Goal: Navigation & Orientation: Find specific page/section

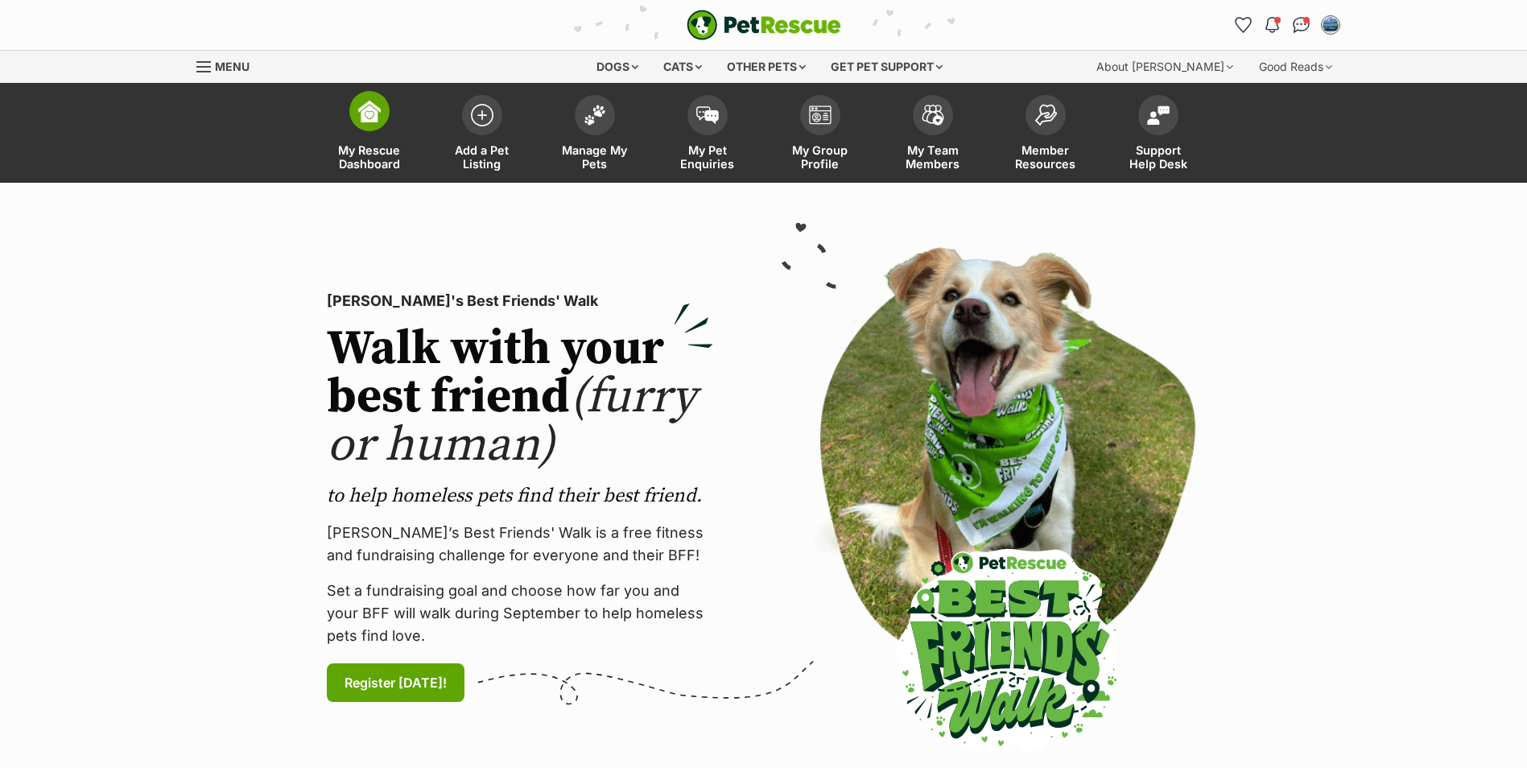
click at [376, 105] on img at bounding box center [369, 111] width 23 height 23
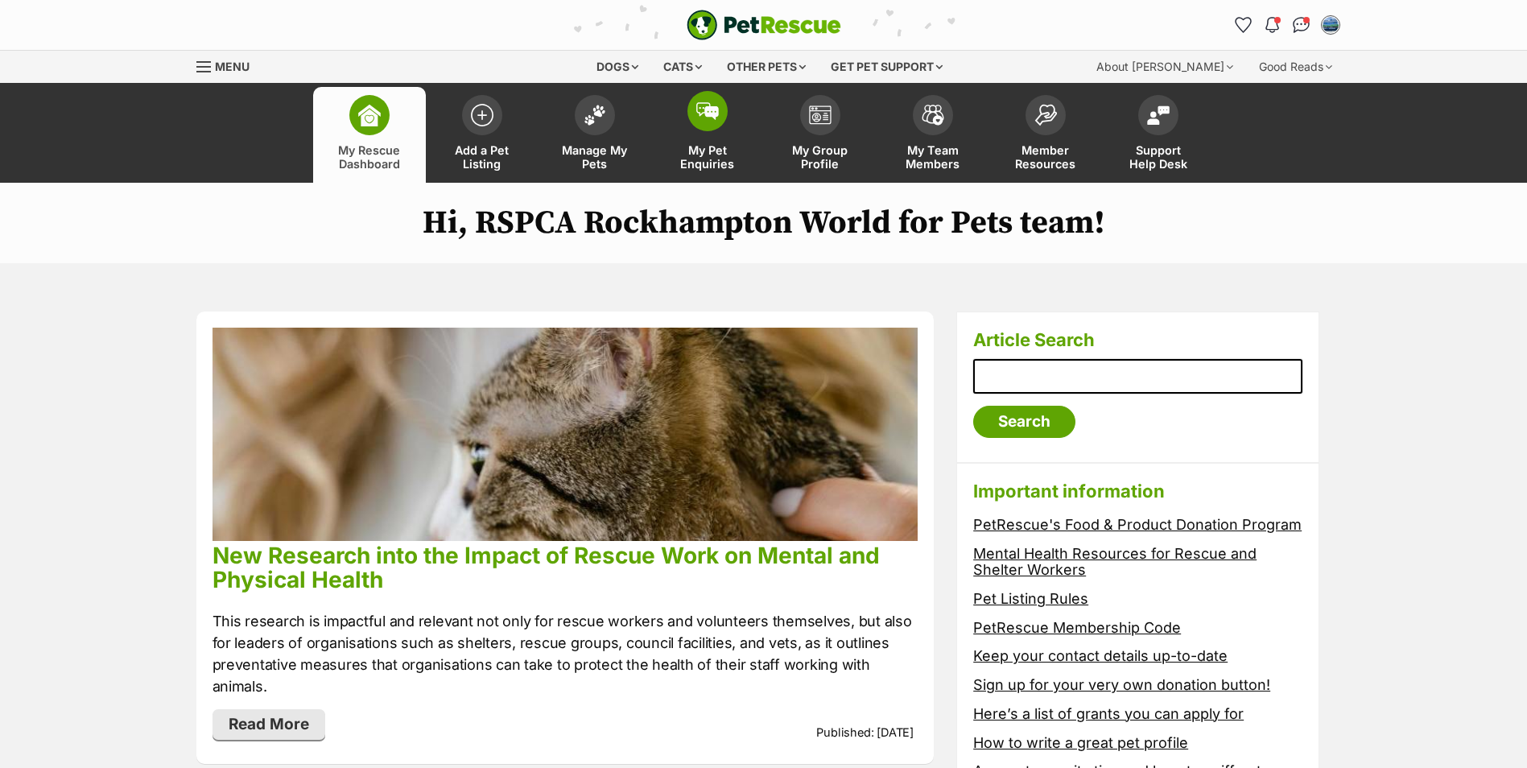
click at [705, 109] on img at bounding box center [707, 111] width 23 height 18
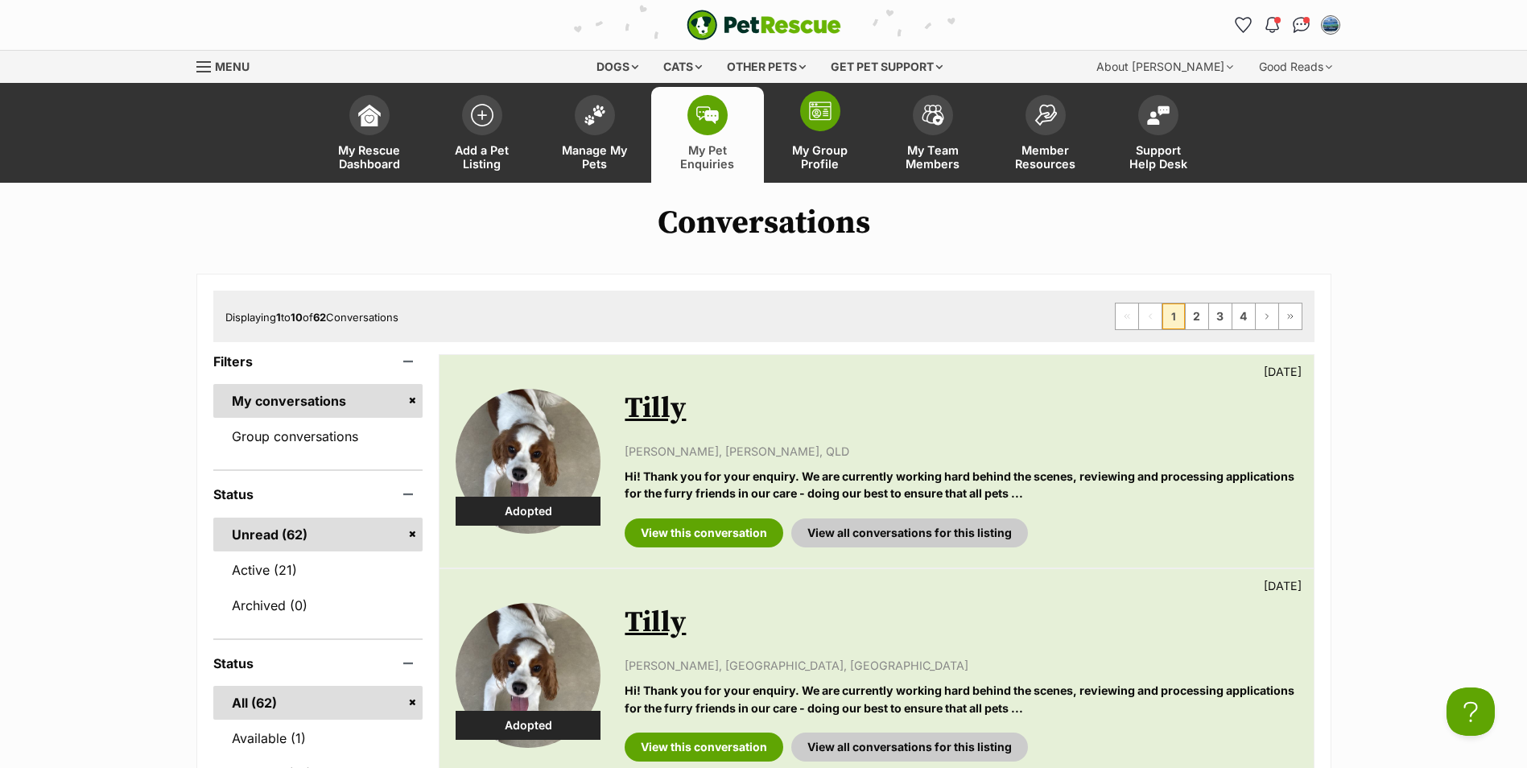
click at [830, 127] on span at bounding box center [820, 111] width 40 height 40
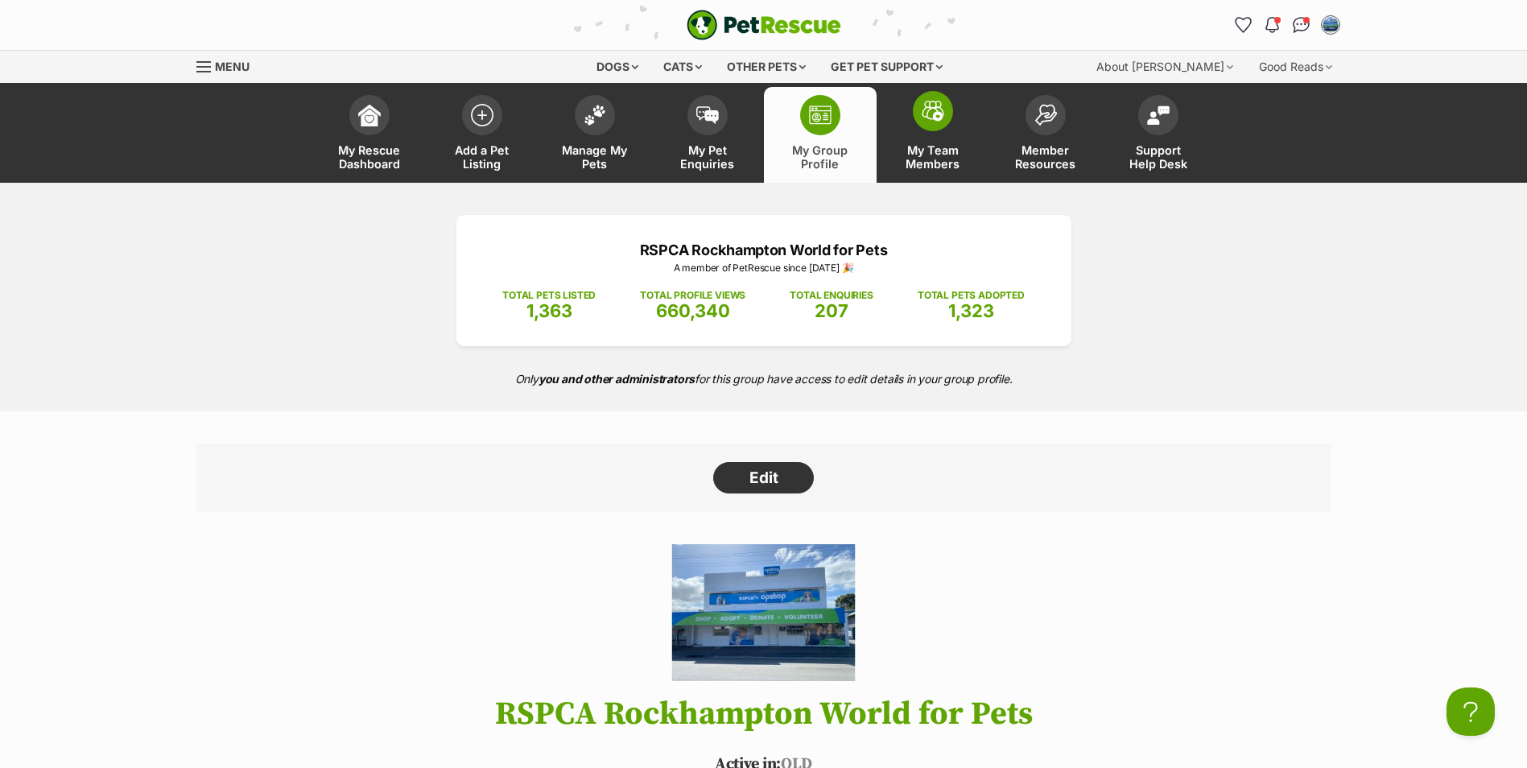
click at [930, 152] on span "My Team Members" at bounding box center [933, 156] width 72 height 27
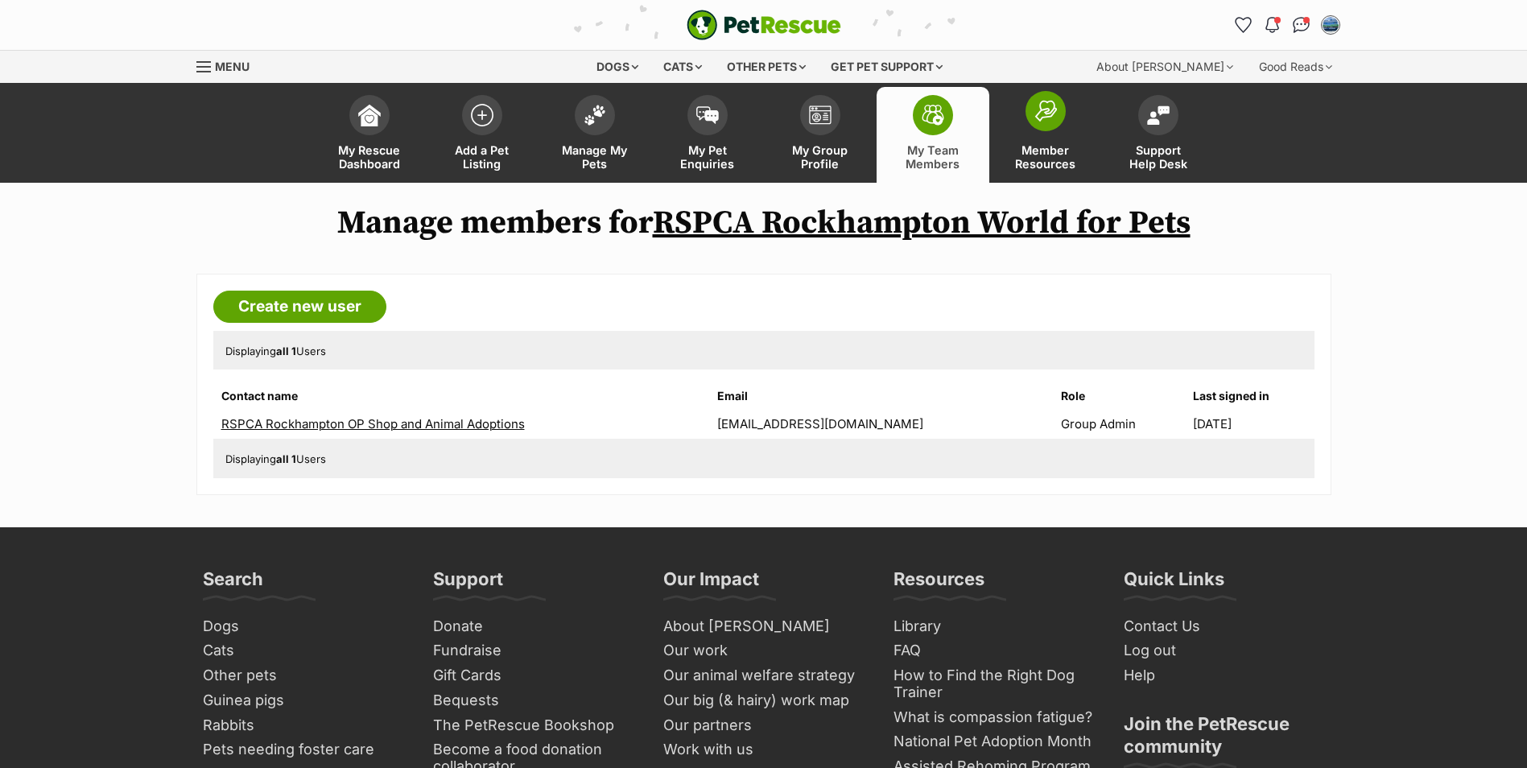
click at [1034, 127] on span at bounding box center [1045, 111] width 40 height 40
click at [1038, 121] on img at bounding box center [1045, 111] width 23 height 22
click at [220, 65] on span "Menu" at bounding box center [232, 67] width 35 height 14
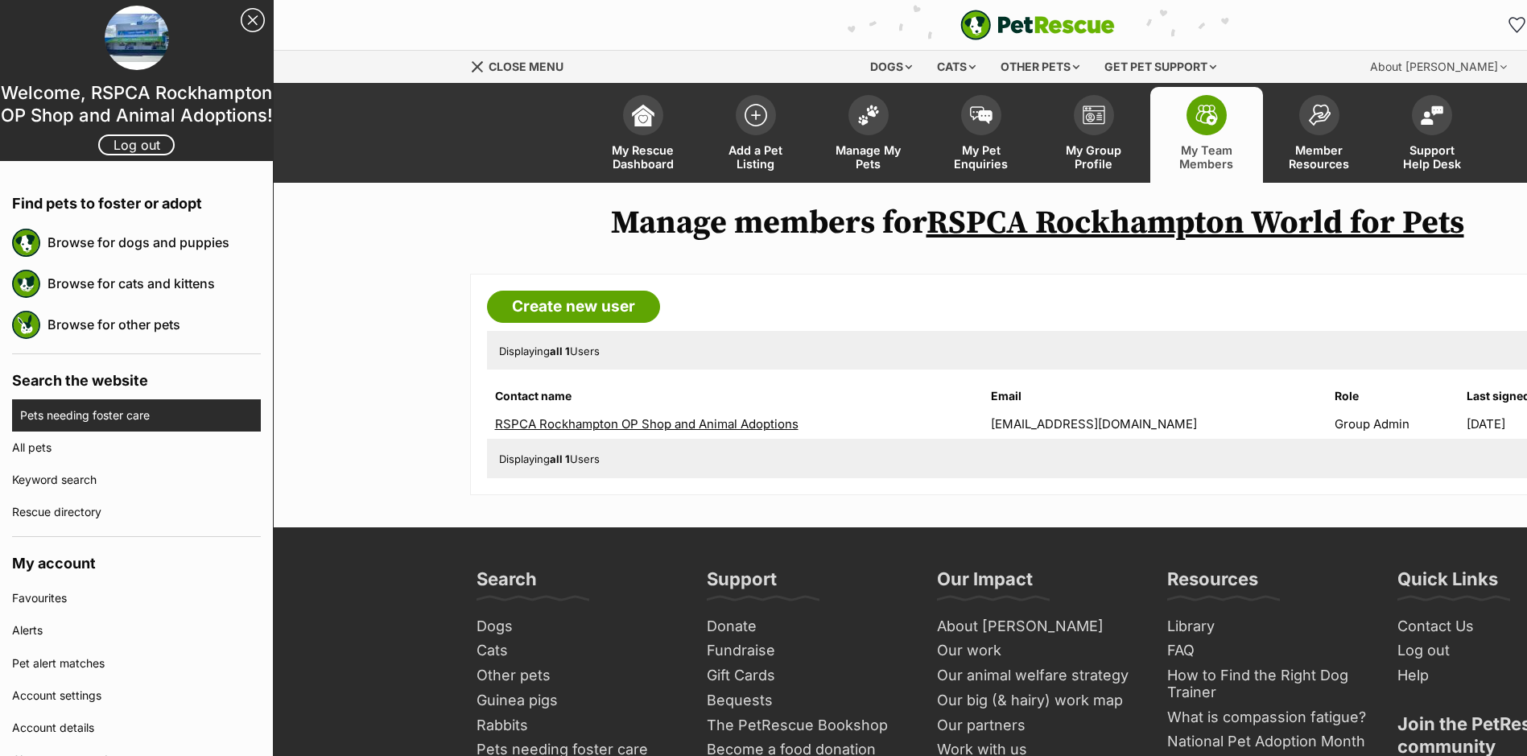
click at [221, 412] on link "Pets needing foster care" at bounding box center [140, 415] width 241 height 32
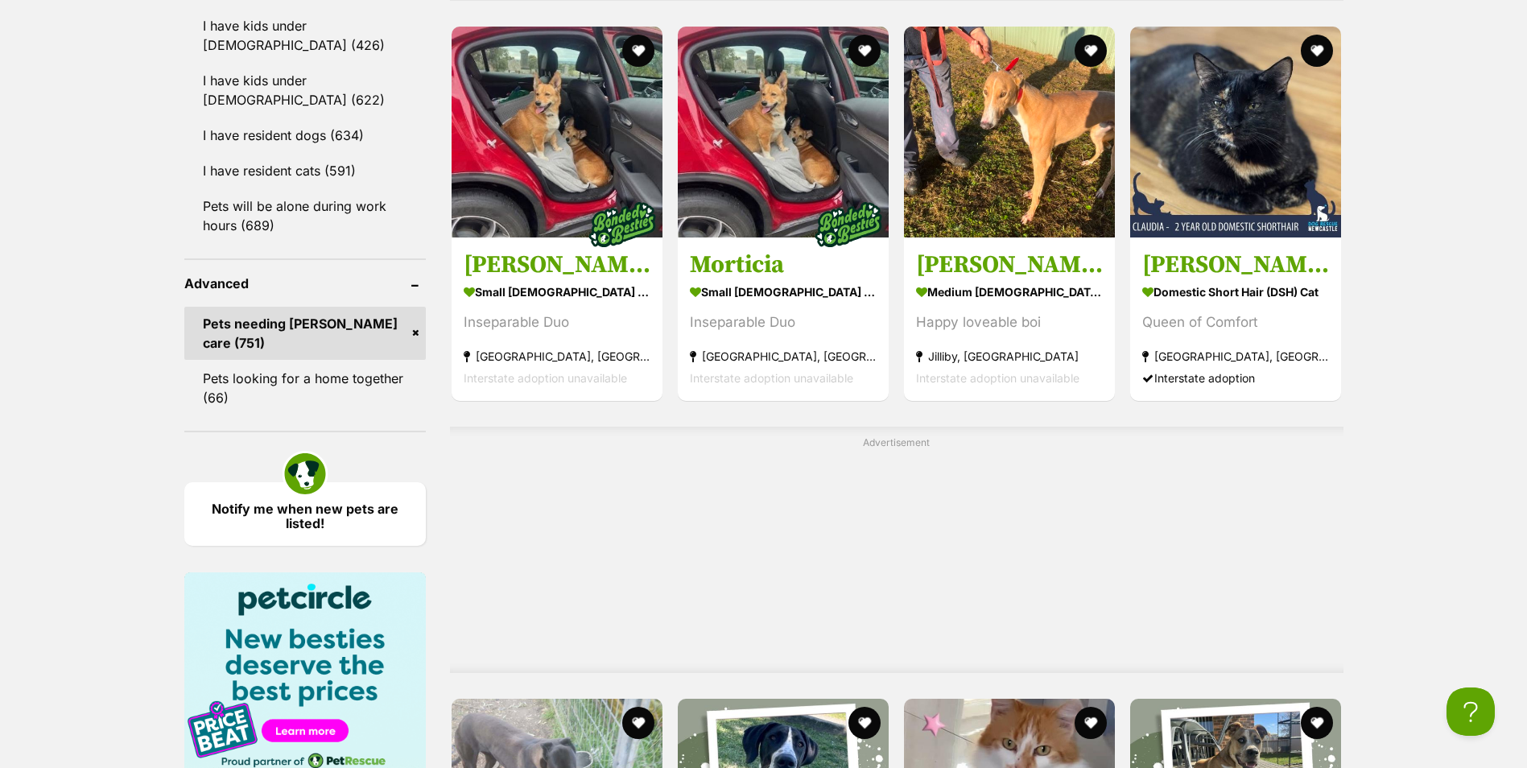
scroll to position [1690, 0]
